Goal: Transaction & Acquisition: Purchase product/service

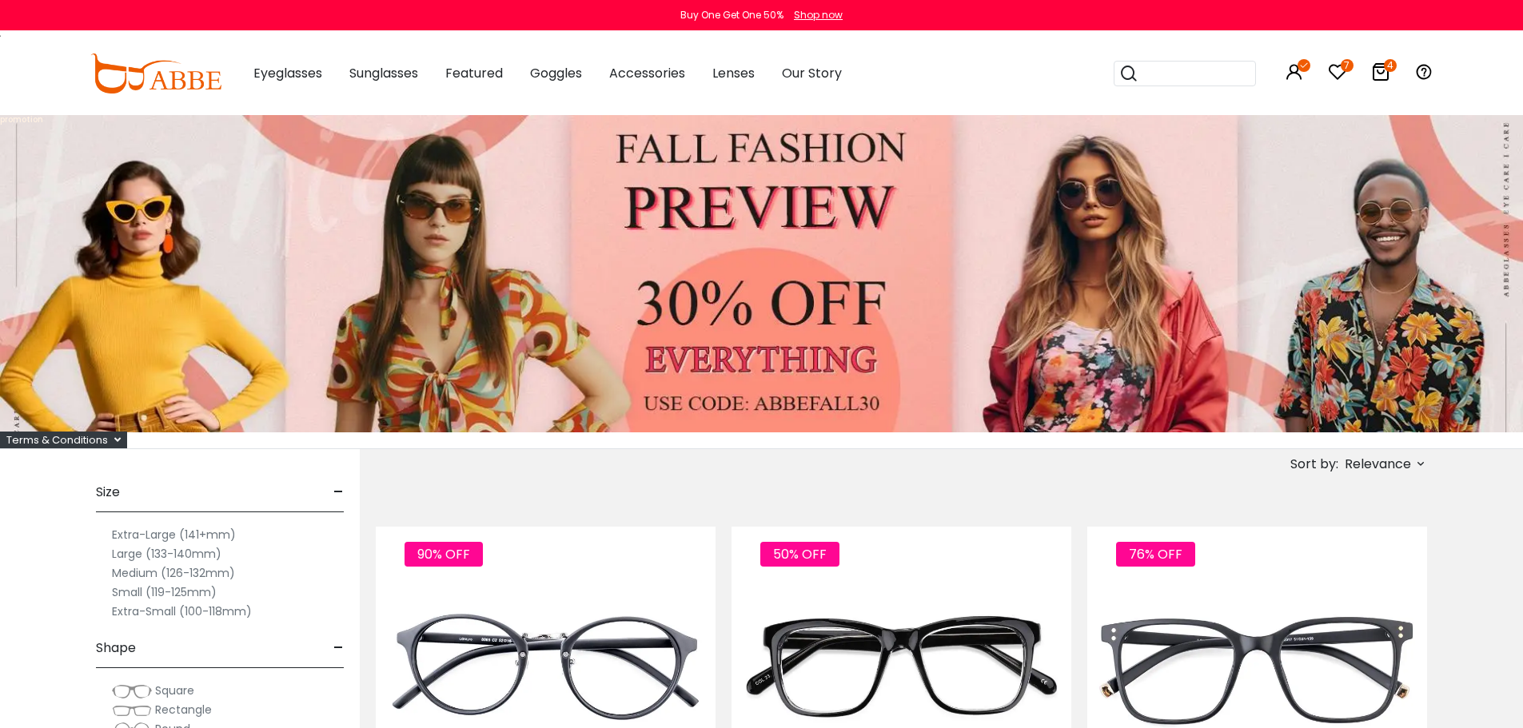
click at [1378, 71] on icon at bounding box center [1380, 71] width 19 height 19
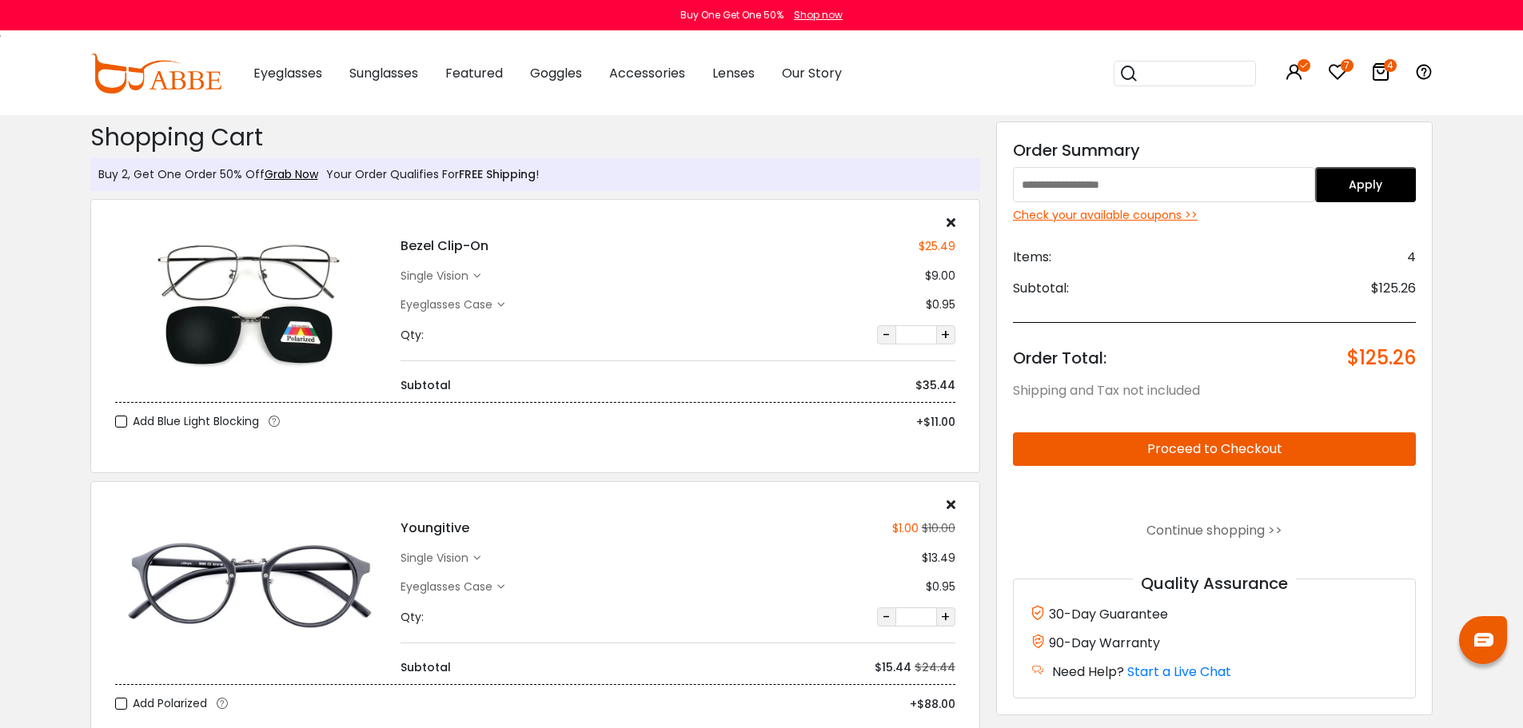
click at [1146, 178] on input "text" at bounding box center [1164, 184] width 302 height 35
paste input "********"
type input "********"
click at [1366, 187] on button "Apply" at bounding box center [1365, 184] width 101 height 35
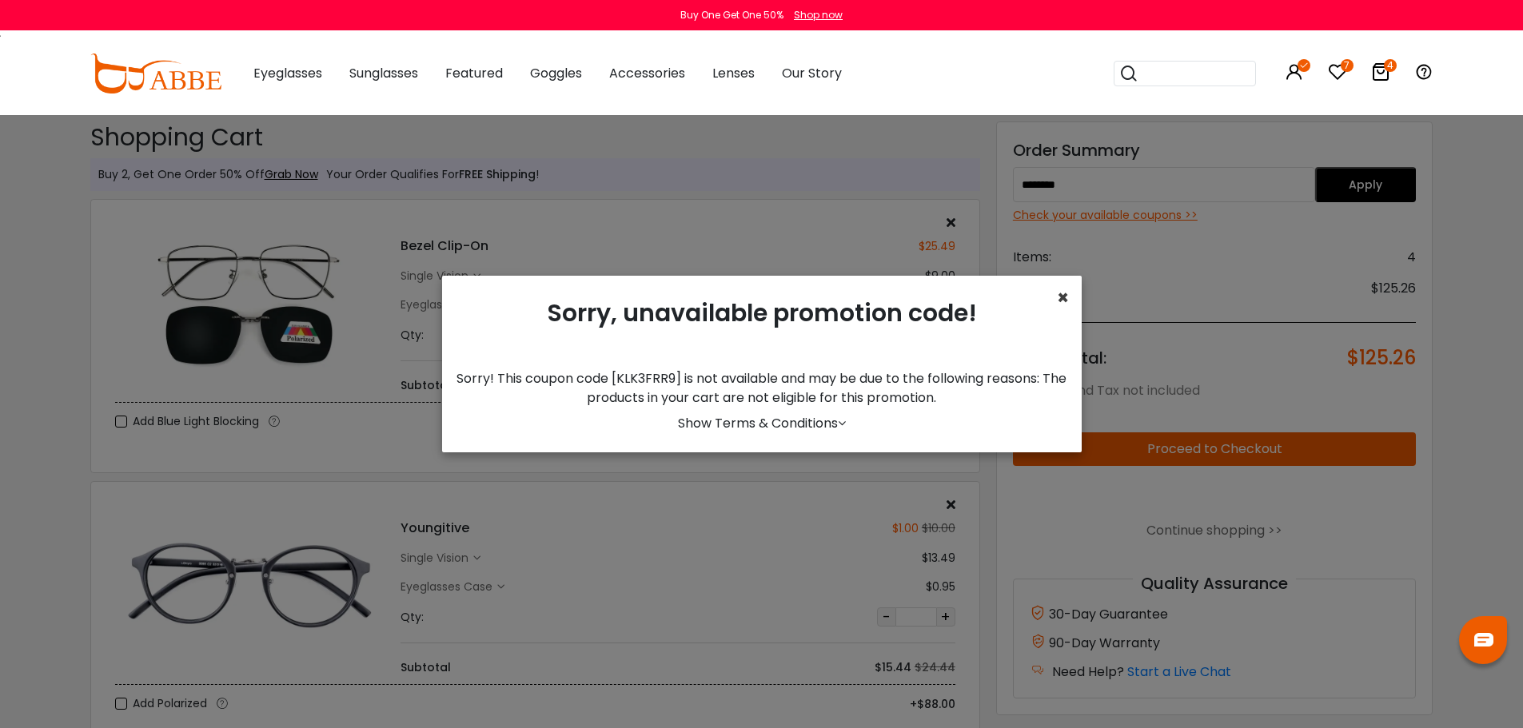
click at [1065, 300] on span "×" at bounding box center [1063, 298] width 12 height 26
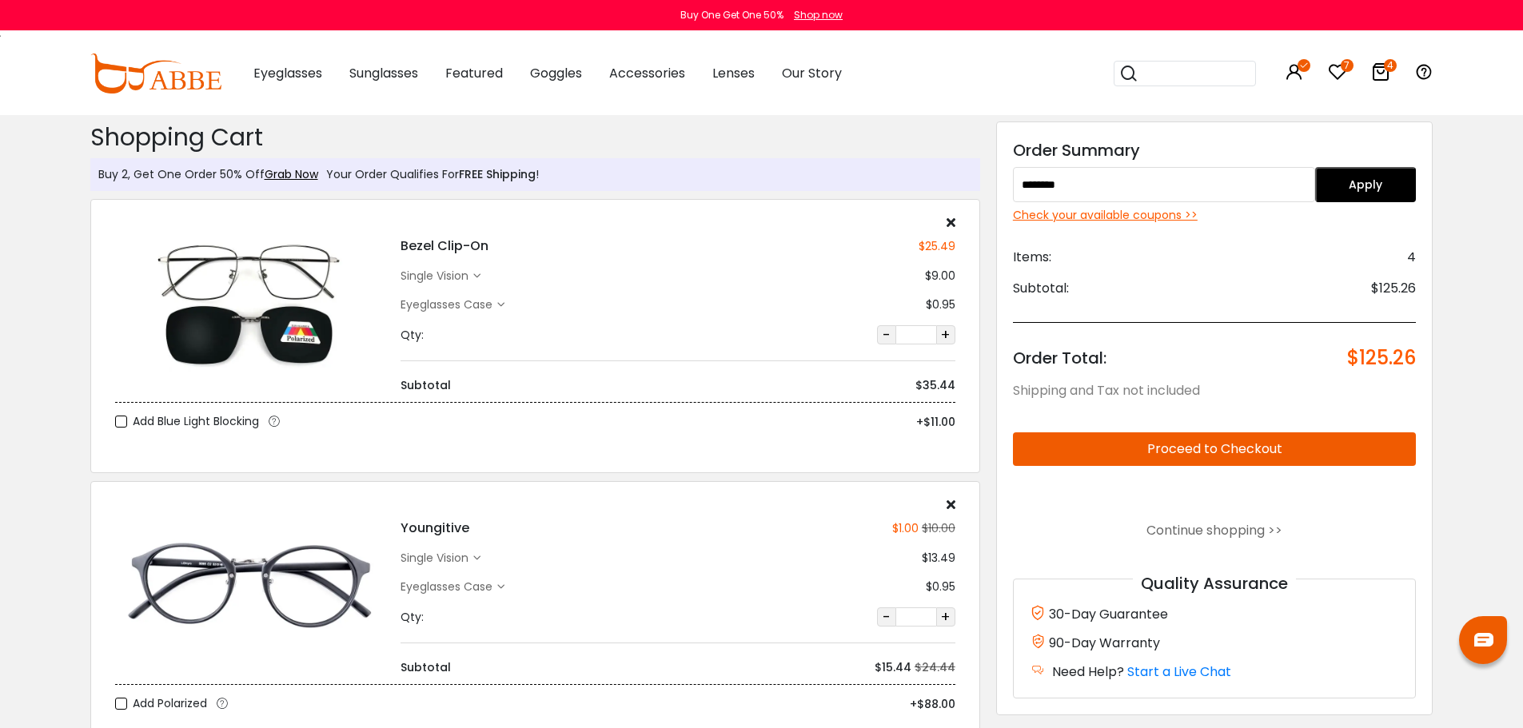
click at [1107, 213] on div "Check your available coupons >>" at bounding box center [1215, 215] width 404 height 17
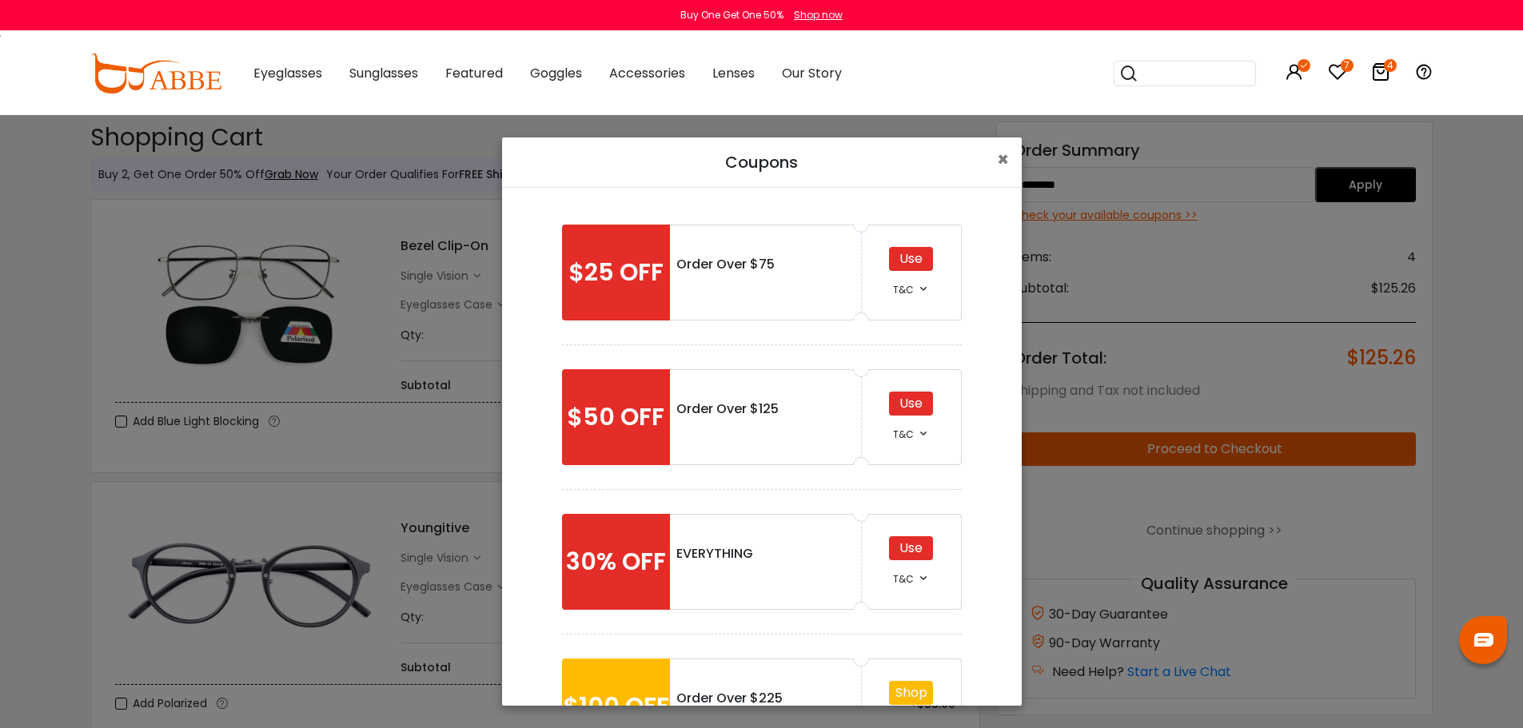
click at [917, 286] on icon at bounding box center [923, 288] width 13 height 13
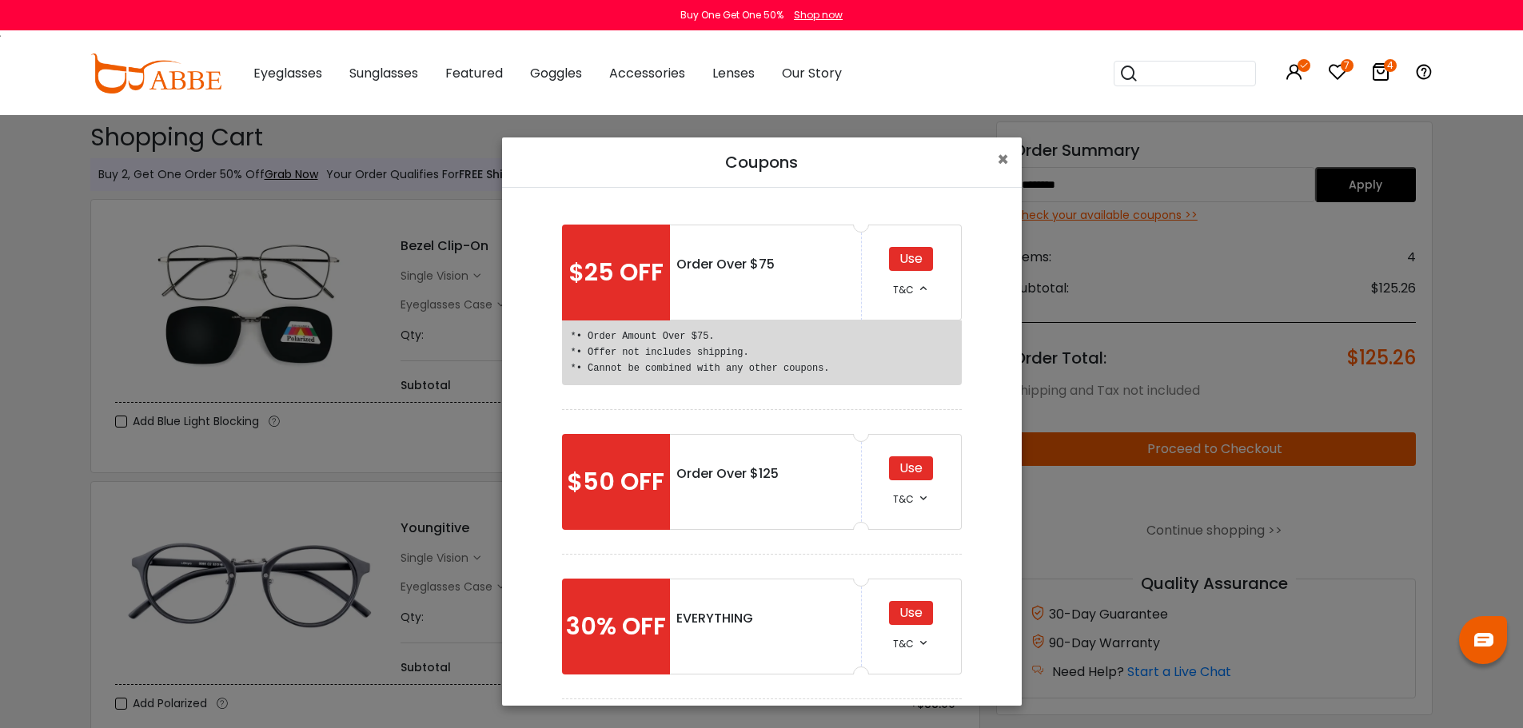
click at [917, 289] on icon at bounding box center [923, 288] width 13 height 13
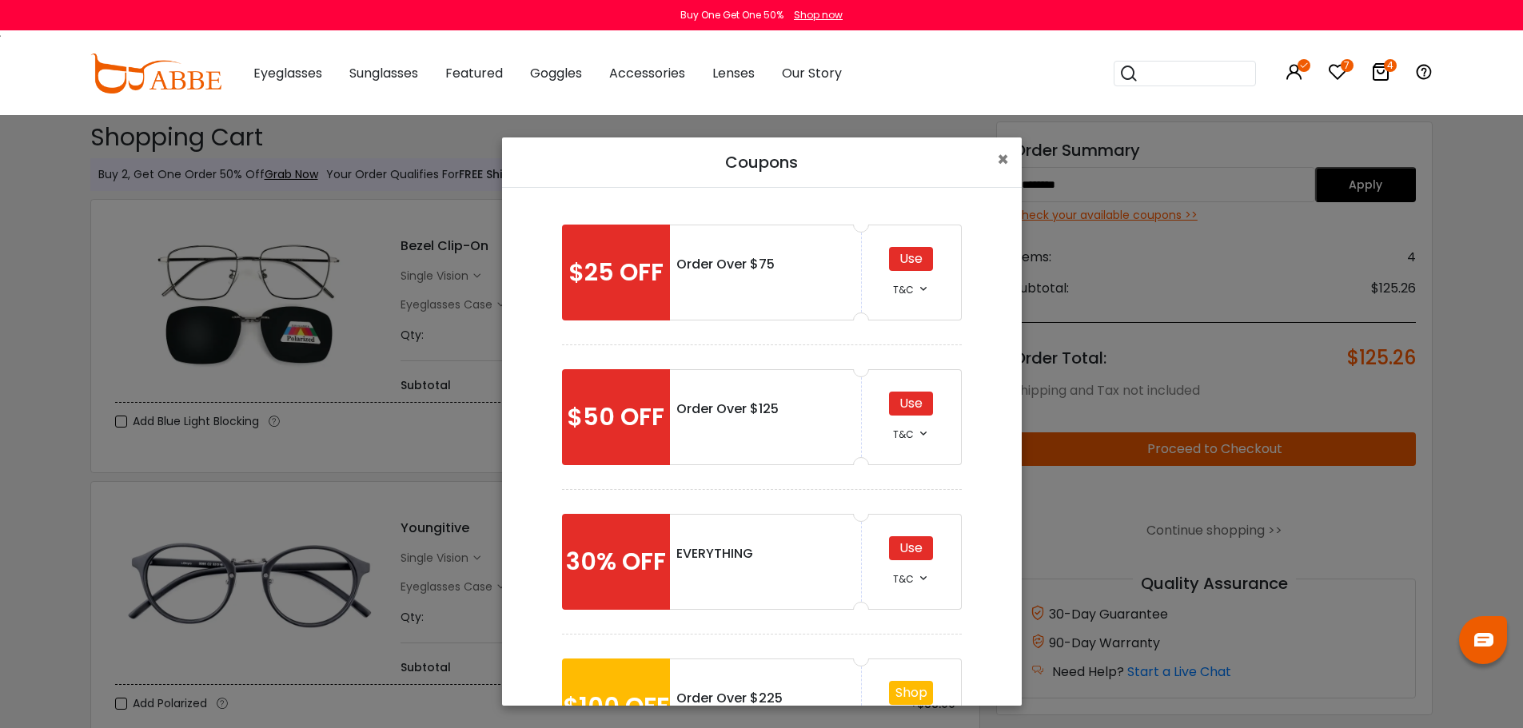
click at [917, 289] on icon at bounding box center [923, 288] width 13 height 13
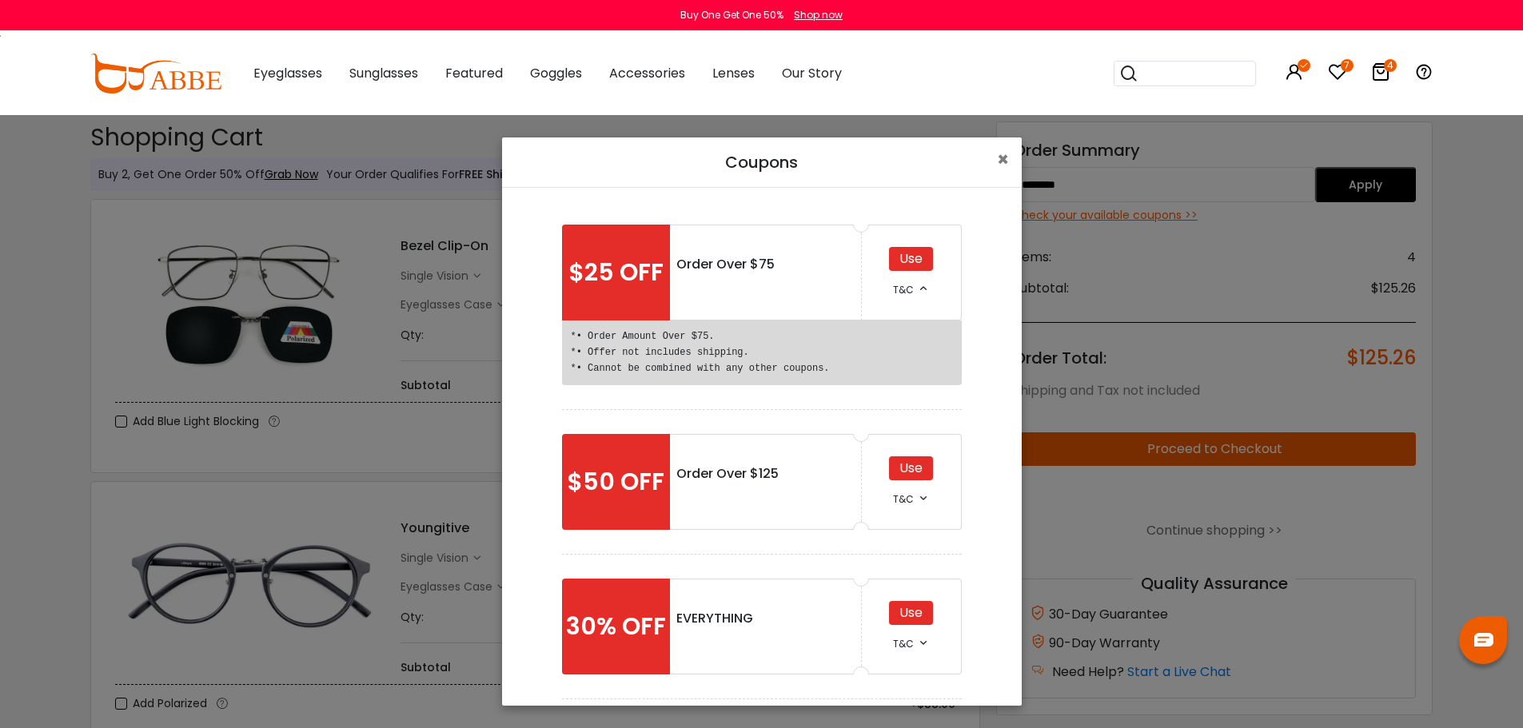
click at [917, 289] on icon at bounding box center [923, 288] width 13 height 13
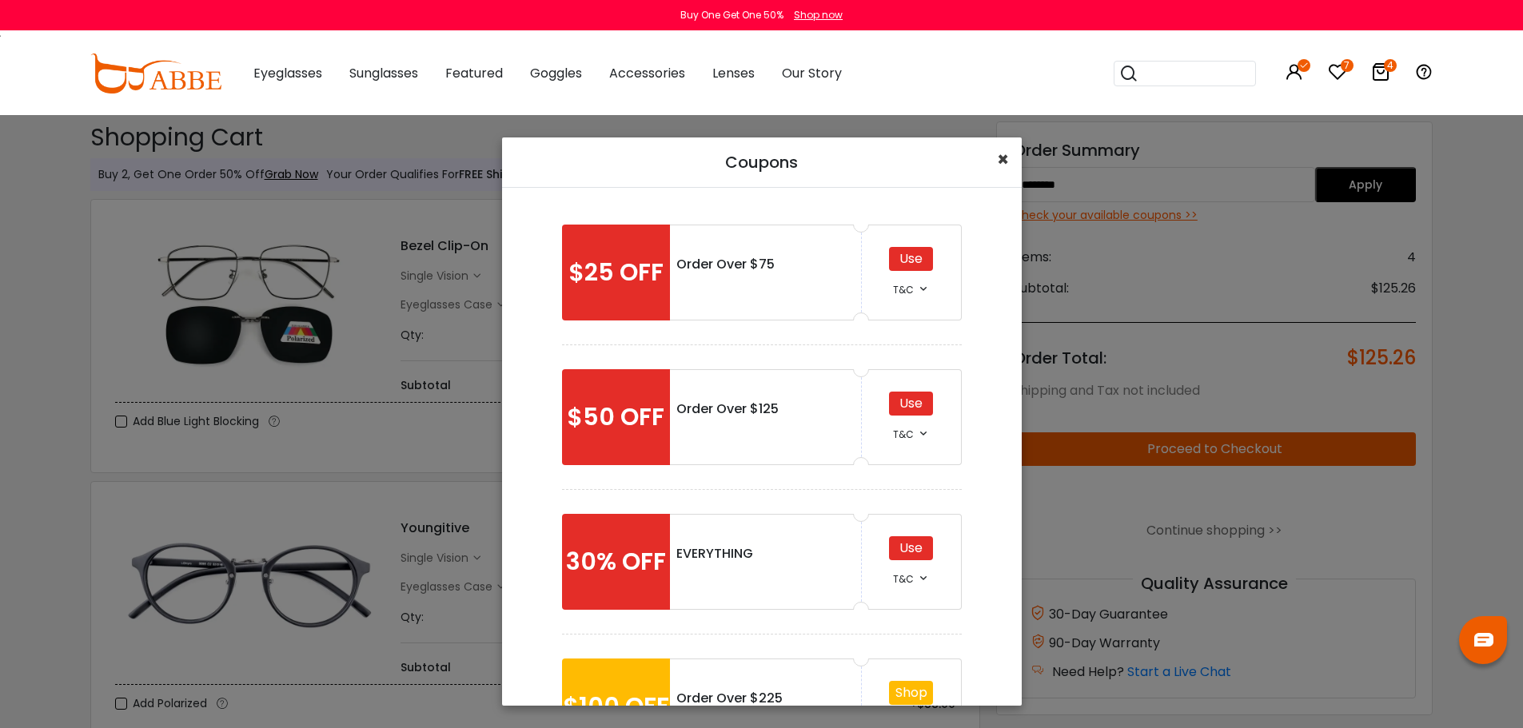
click at [1008, 157] on span "×" at bounding box center [1003, 159] width 12 height 26
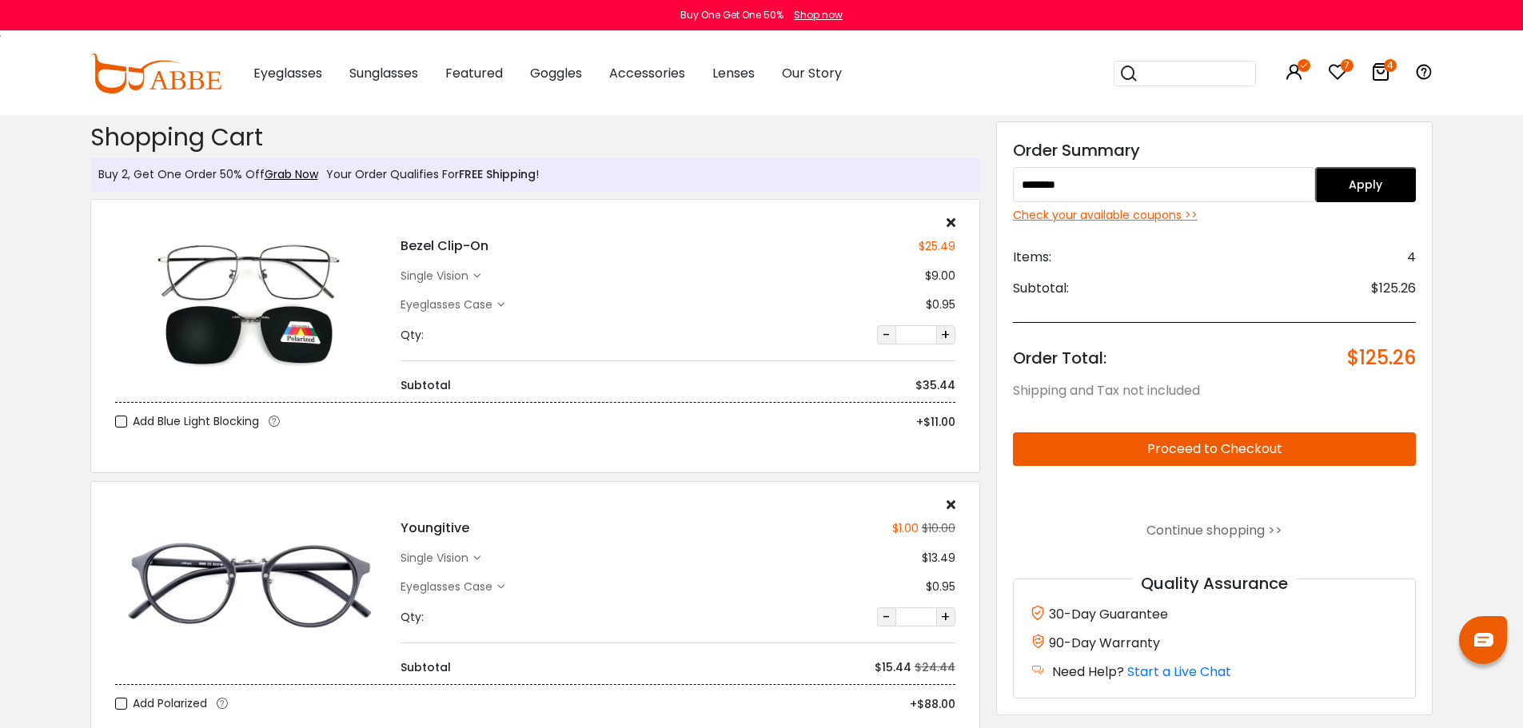
click at [1035, 258] on span "Items:" at bounding box center [1032, 257] width 38 height 19
